Goal: Information Seeking & Learning: Learn about a topic

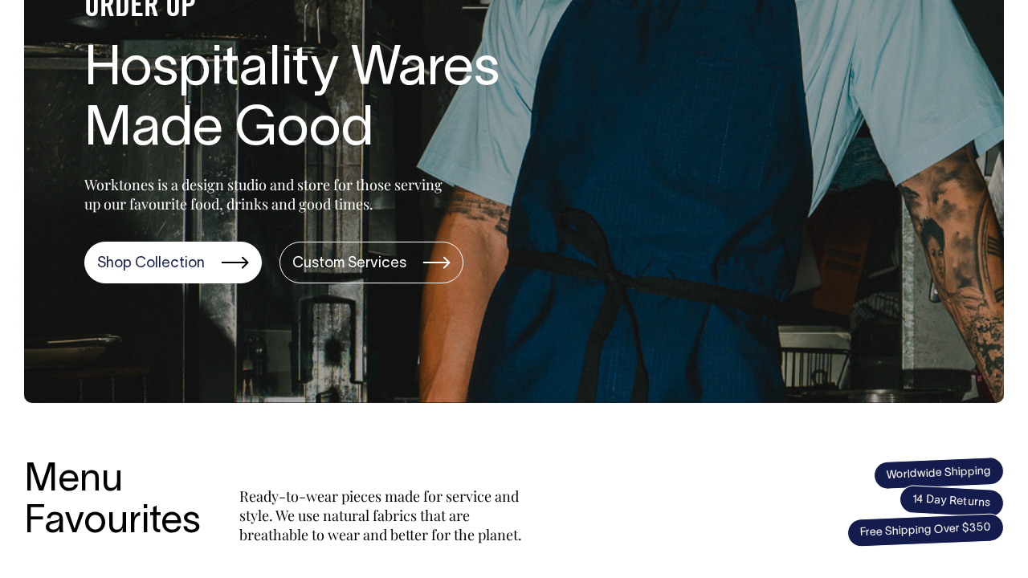
scroll to position [252, 0]
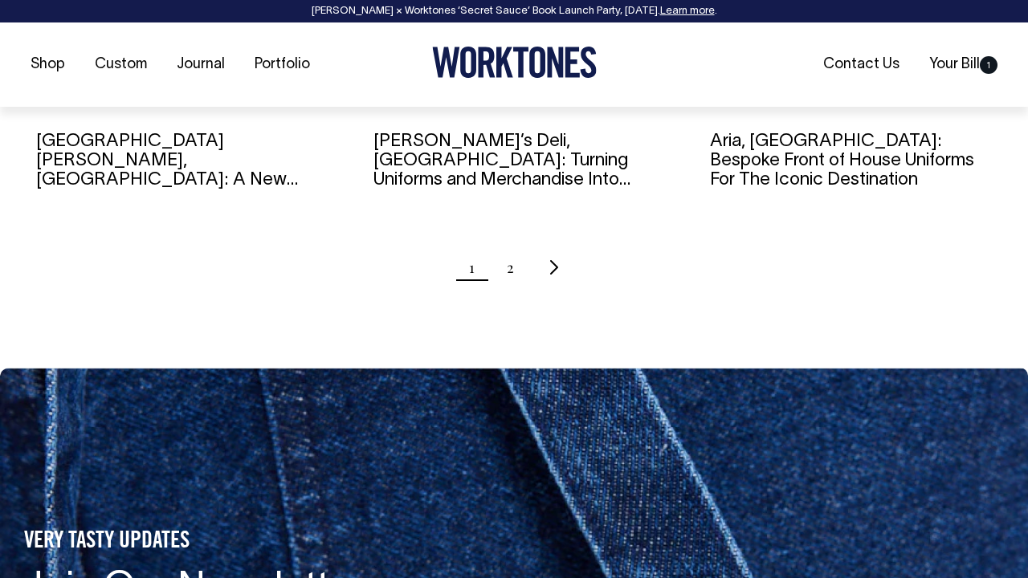
scroll to position [1828, 0]
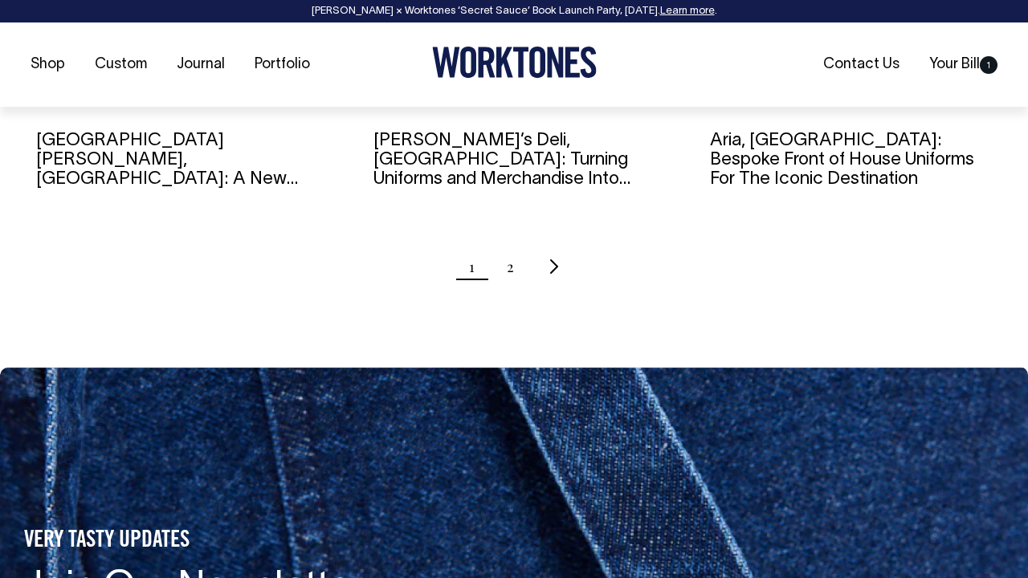
click at [517, 269] on ul "1 2" at bounding box center [514, 267] width 980 height 40
click at [509, 265] on link "2" at bounding box center [510, 267] width 7 height 40
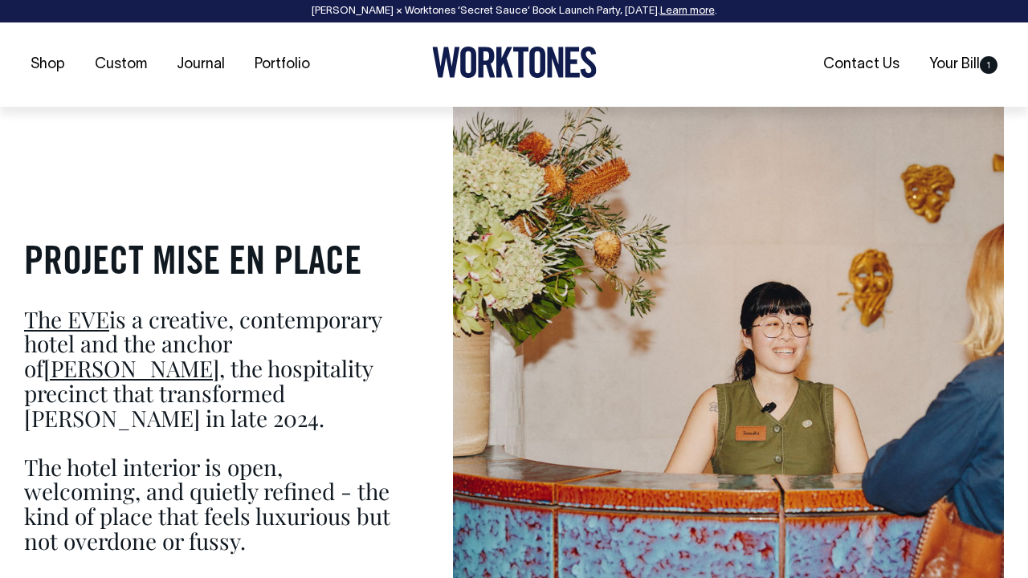
scroll to position [889, 0]
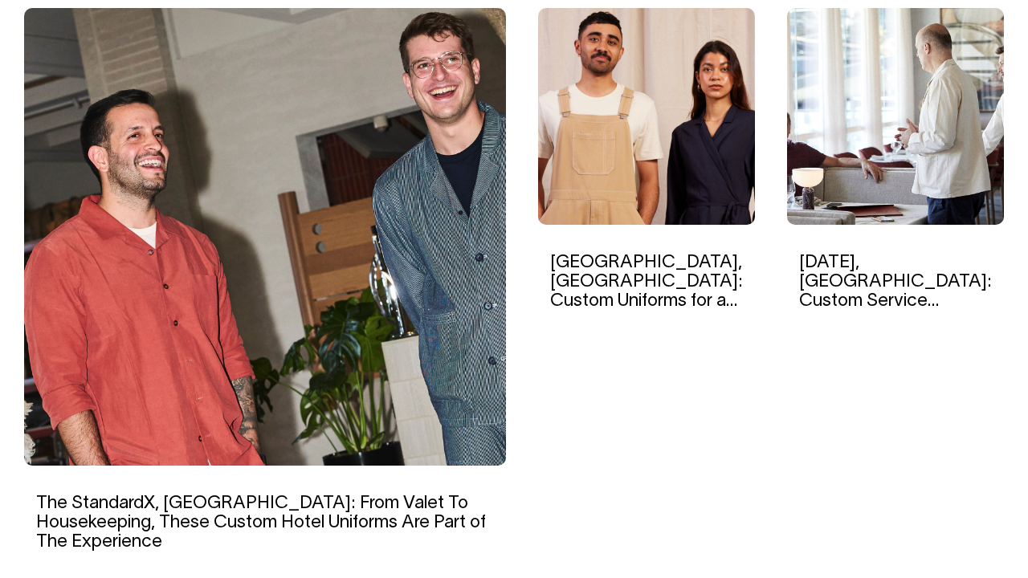
scroll to position [578, 0]
